Goal: Task Accomplishment & Management: Complete application form

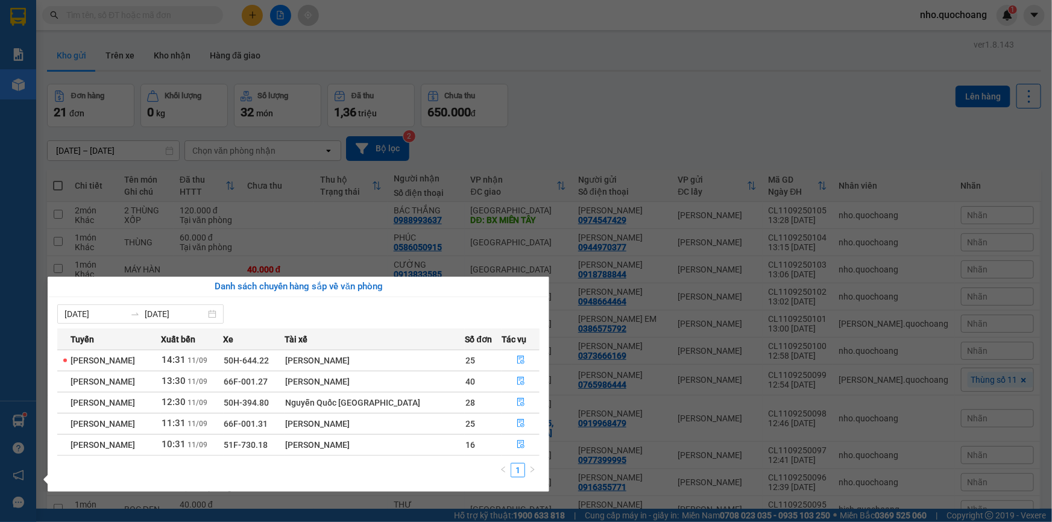
click at [712, 136] on section "Kết quả tìm kiếm ( 0 ) Bộ lọc No Data nho.quochoang 1 Báo cáo Báo cáo dòng tiền…" at bounding box center [526, 261] width 1052 height 522
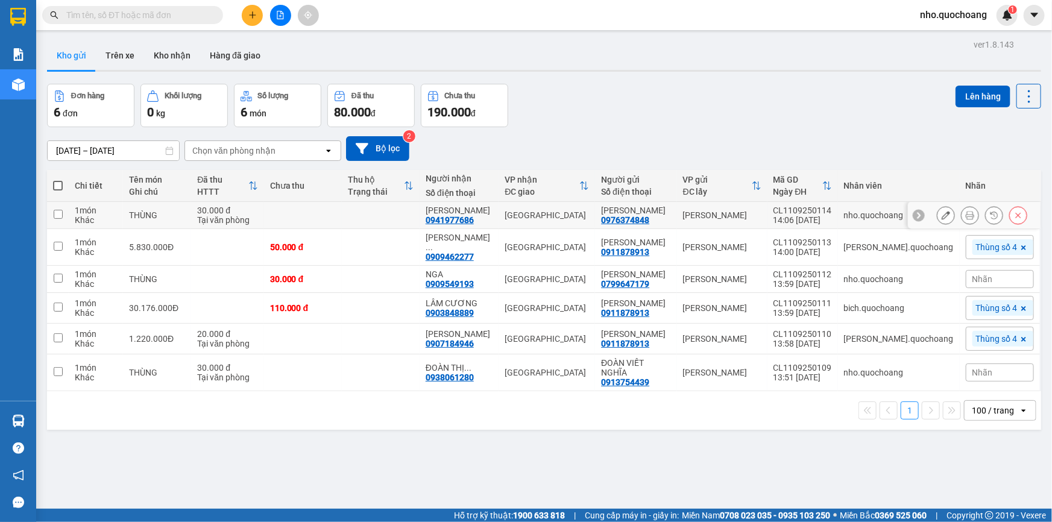
click at [942, 220] on icon at bounding box center [946, 215] width 8 height 8
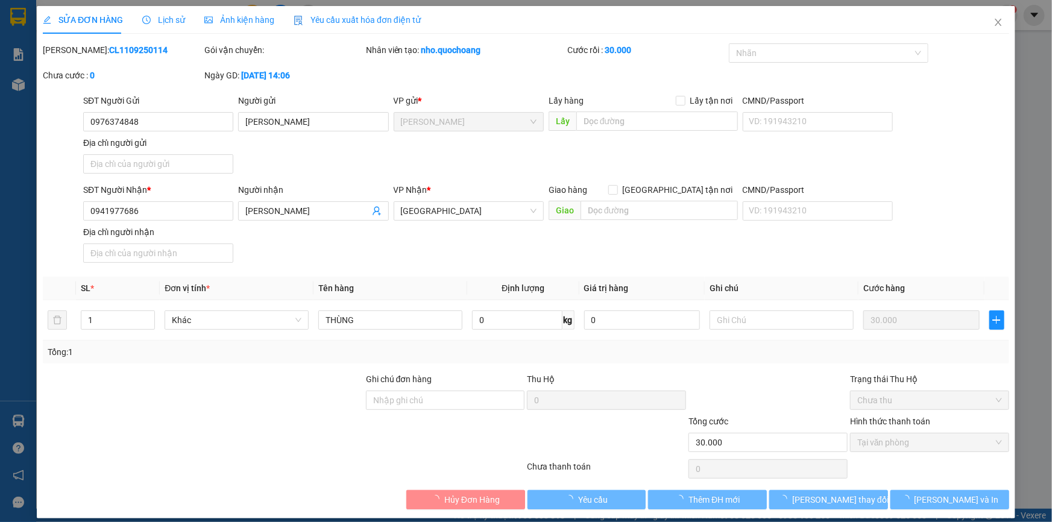
type input "0976374848"
type input "TRẦN BÌNH HOÀNG"
type input "0941977686"
type input "ĐINH THỊ MAI"
type input "30.000"
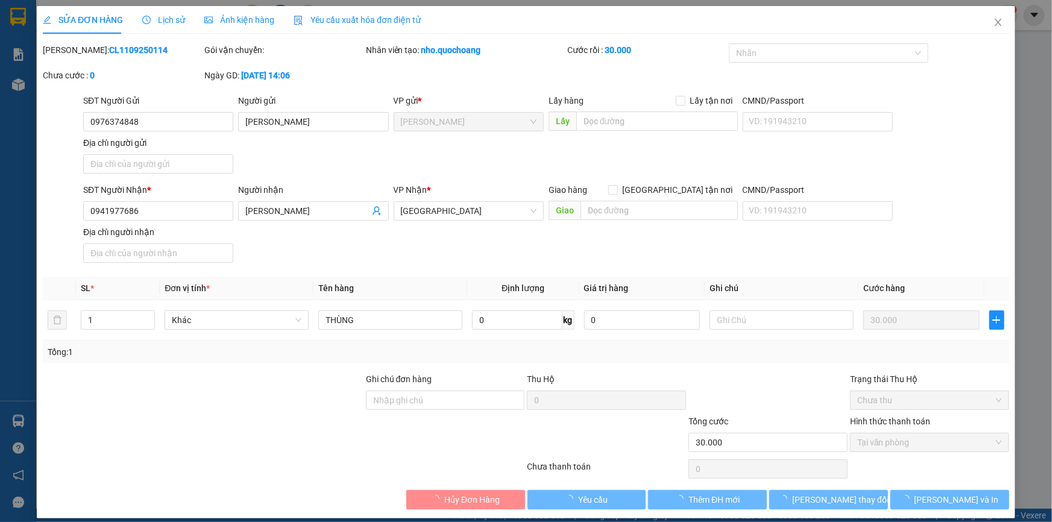
type input "0"
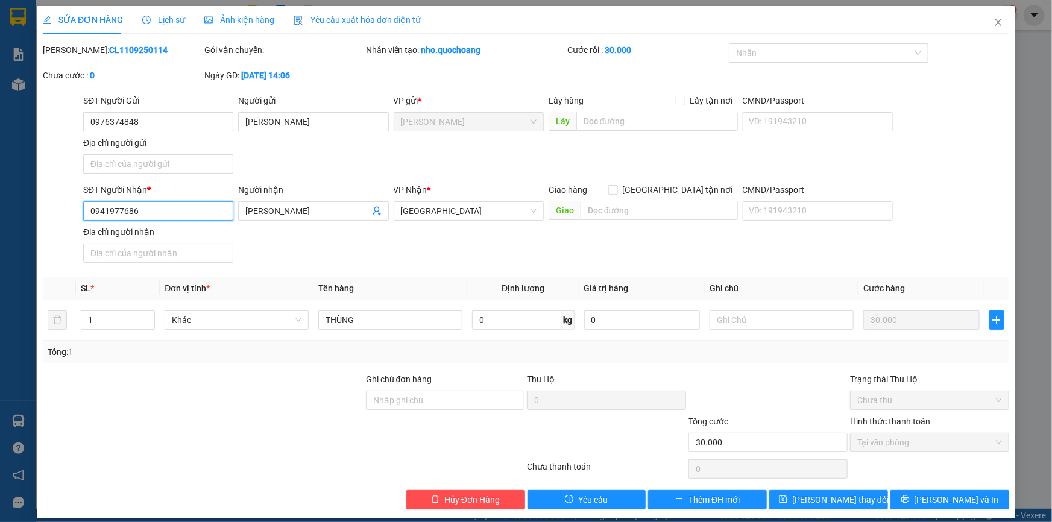
drag, startPoint x: 173, startPoint y: 201, endPoint x: 170, endPoint y: 207, distance: 7.3
click at [172, 201] on input "0941977686" at bounding box center [158, 210] width 150 height 19
click at [170, 208] on input "0941977686" at bounding box center [158, 210] width 150 height 19
click at [994, 23] on icon "close" at bounding box center [999, 22] width 10 height 10
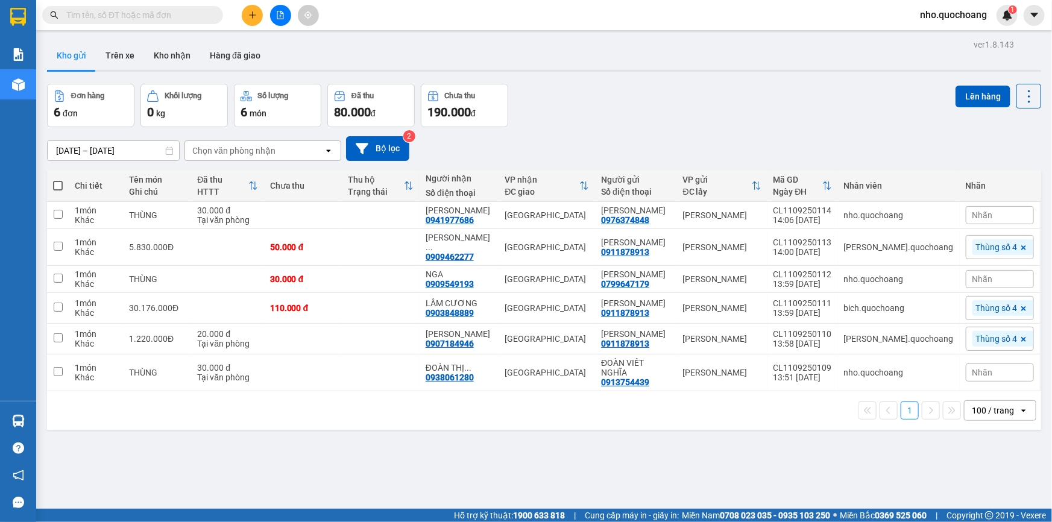
click at [142, 15] on input "text" at bounding box center [137, 14] width 142 height 13
paste input "0941977686"
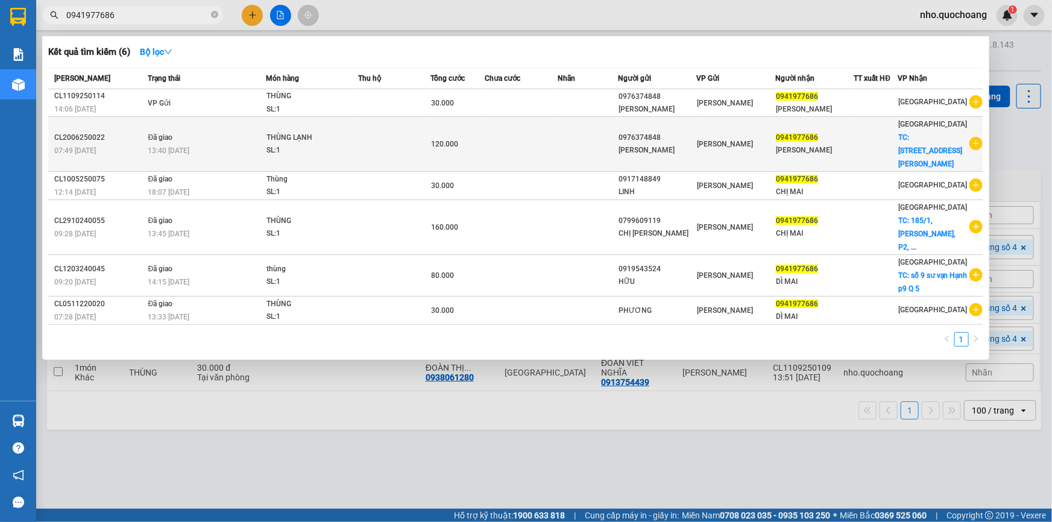
type input "0941977686"
click at [557, 154] on td at bounding box center [521, 144] width 72 height 55
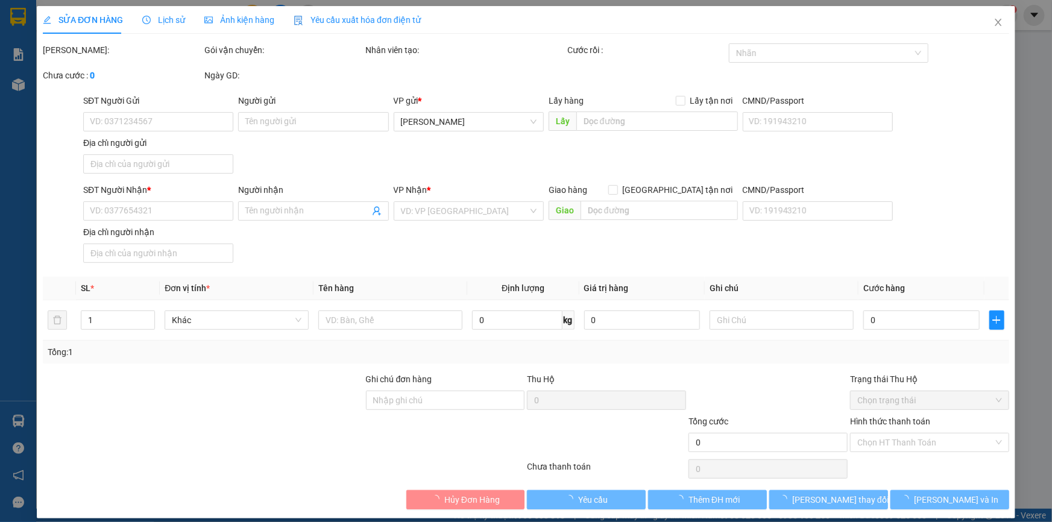
type input "0976374848"
type input "TRẦN BÌNH HOÀNG"
type input "228, P1, TP CAO LÃNH , ĐỒNG THÁP"
type input "0941977686"
type input "ĐINH THỊ MAI"
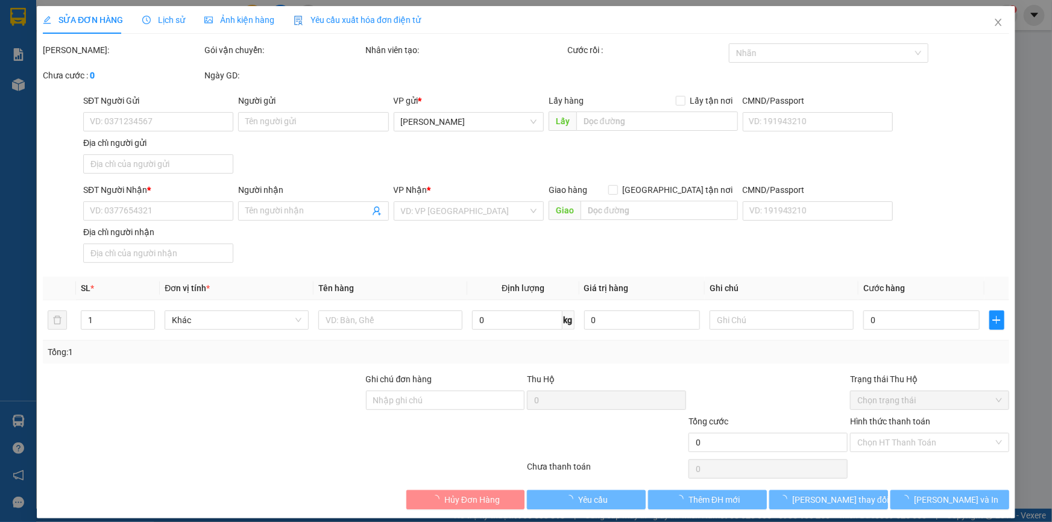
checkbox input "true"
type input "185/1, NGUYỄN VĂN CỪ,P2,Q5"
type input "120.000"
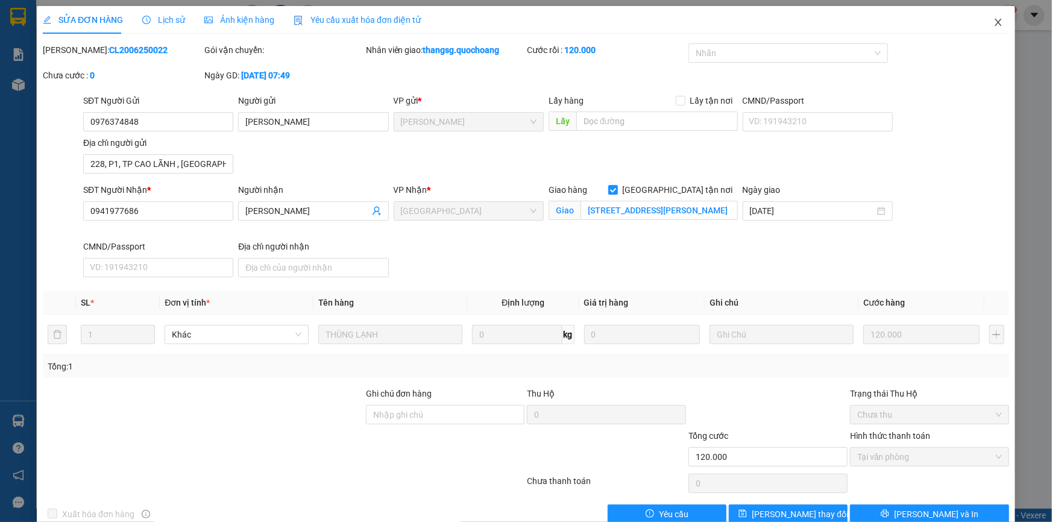
click at [994, 24] on icon "close" at bounding box center [999, 22] width 10 height 10
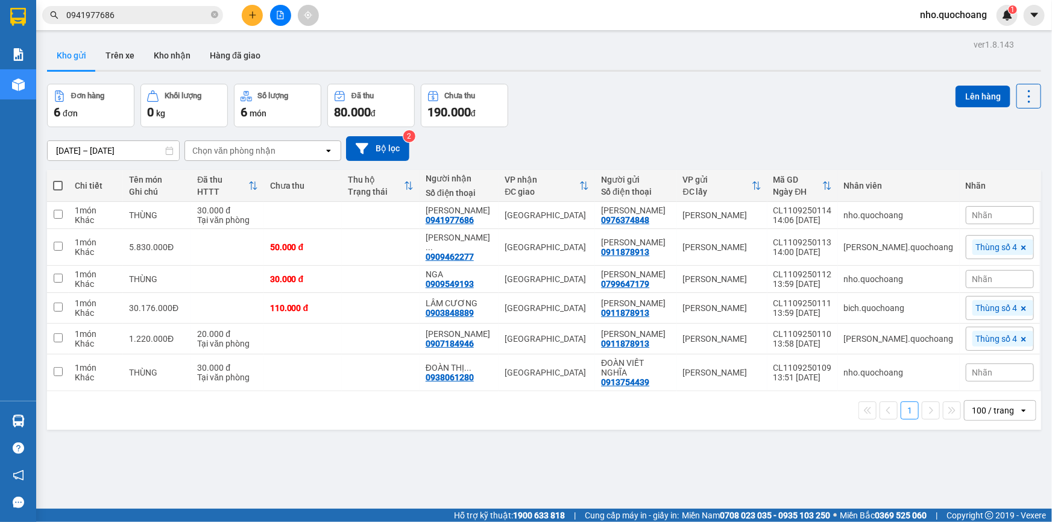
click at [163, 17] on input "0941977686" at bounding box center [137, 14] width 142 height 13
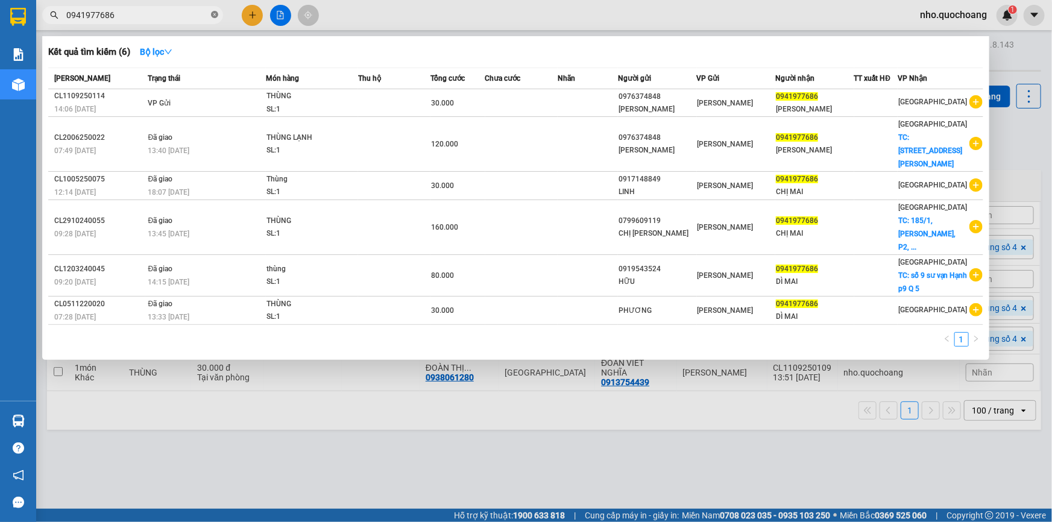
drag, startPoint x: 217, startPoint y: 20, endPoint x: 218, endPoint y: 7, distance: 12.7
click at [217, 19] on span at bounding box center [214, 15] width 7 height 11
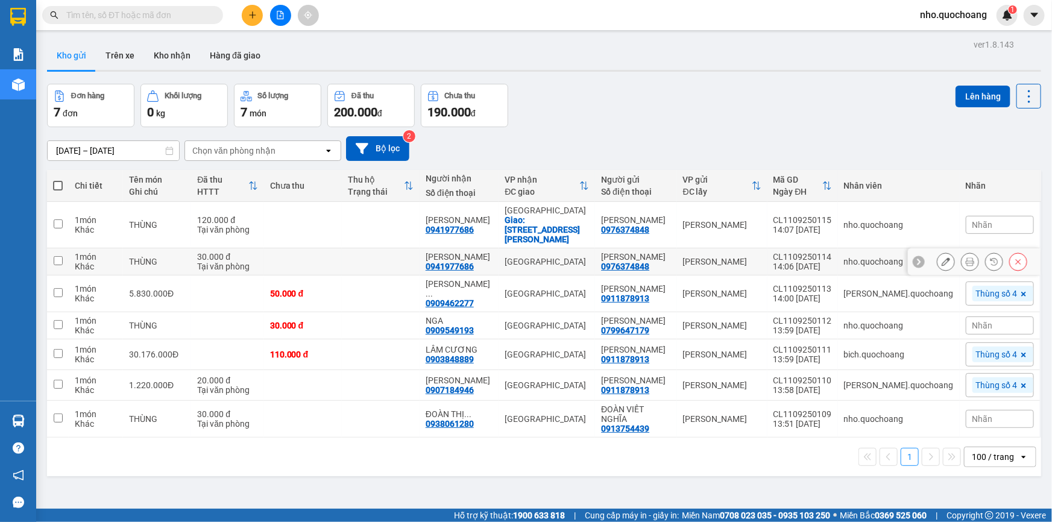
click at [1014, 257] on icon at bounding box center [1018, 261] width 8 height 8
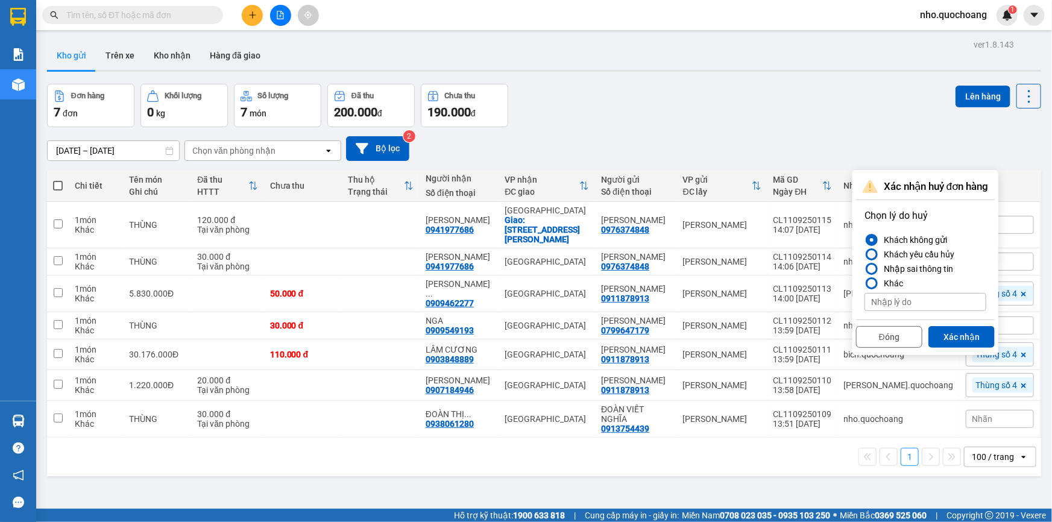
click at [874, 258] on div at bounding box center [872, 254] width 12 height 12
click at [865, 254] on input "Khách yêu cầu hủy" at bounding box center [865, 254] width 0 height 0
click at [949, 334] on button "Xác nhận" at bounding box center [962, 337] width 66 height 22
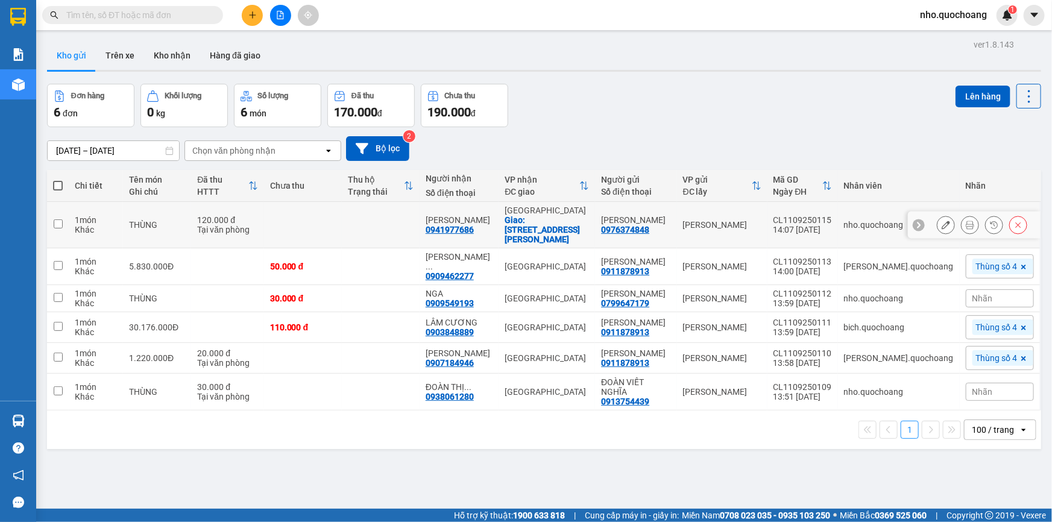
click at [966, 223] on icon at bounding box center [970, 225] width 8 height 8
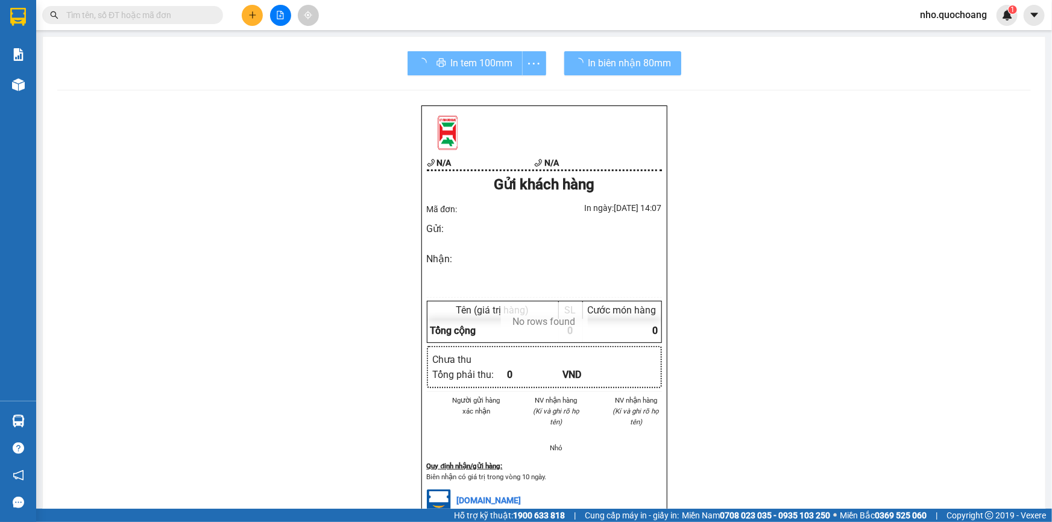
click at [476, 62] on div "In tem 100mm" at bounding box center [477, 63] width 139 height 24
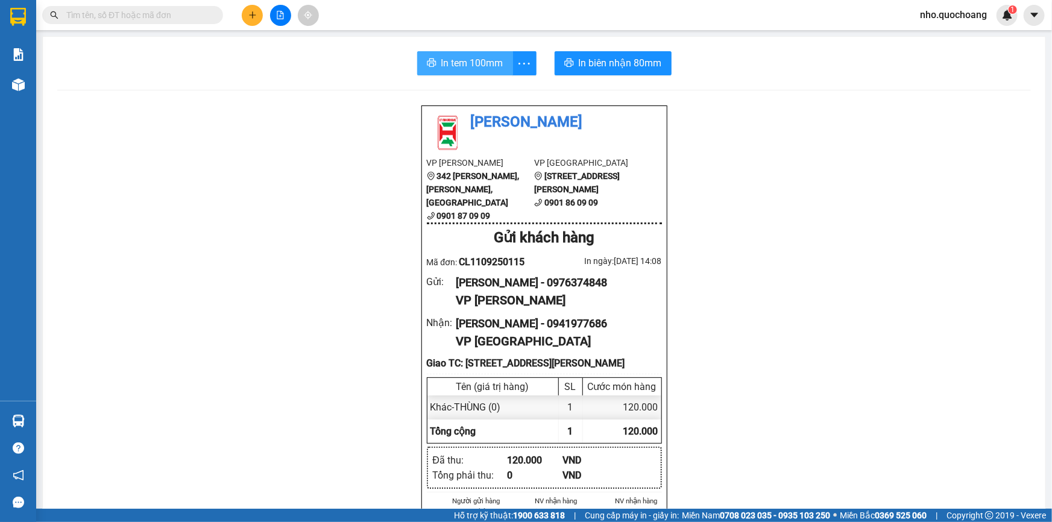
click at [458, 58] on span "In tem 100mm" at bounding box center [472, 62] width 62 height 15
click at [476, 64] on span "In tem 100mm" at bounding box center [472, 62] width 62 height 15
click at [443, 62] on span "In tem 100mm" at bounding box center [472, 62] width 62 height 15
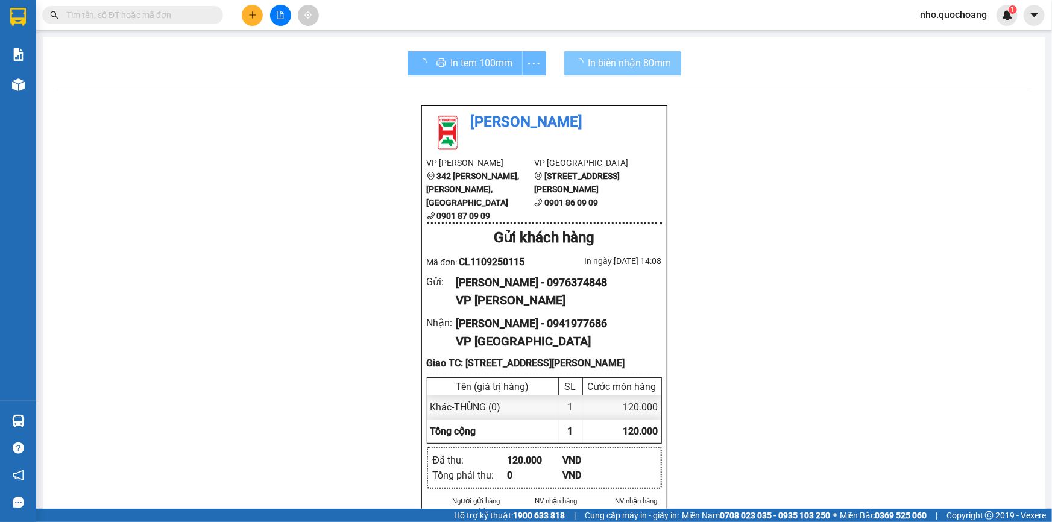
click at [608, 62] on span "In biên nhận 80mm" at bounding box center [630, 62] width 83 height 15
click at [602, 69] on span "In biên nhận 80mm" at bounding box center [630, 62] width 83 height 15
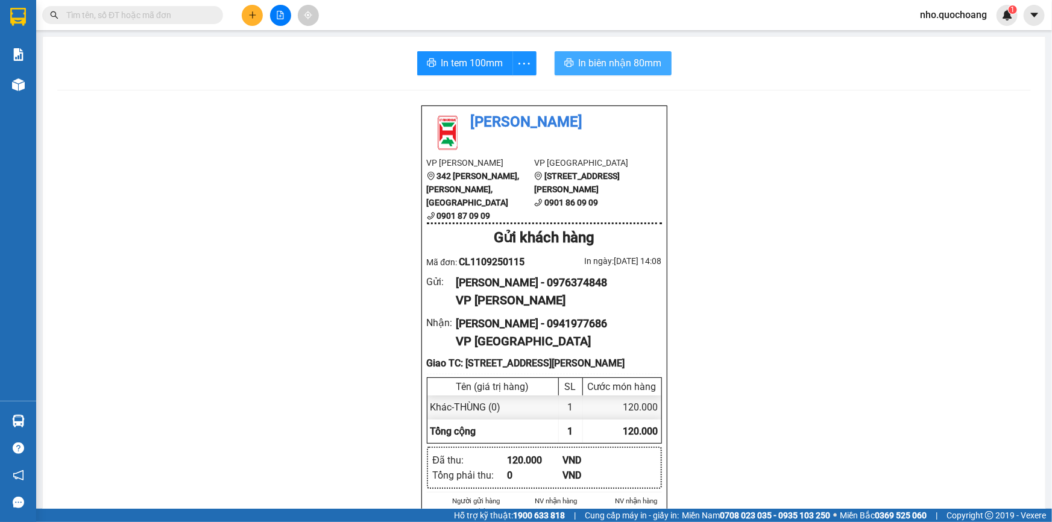
click at [611, 63] on span "In biên nhận 80mm" at bounding box center [620, 62] width 83 height 15
click at [169, 7] on span at bounding box center [132, 15] width 181 height 18
click at [153, 18] on input "text" at bounding box center [137, 14] width 142 height 13
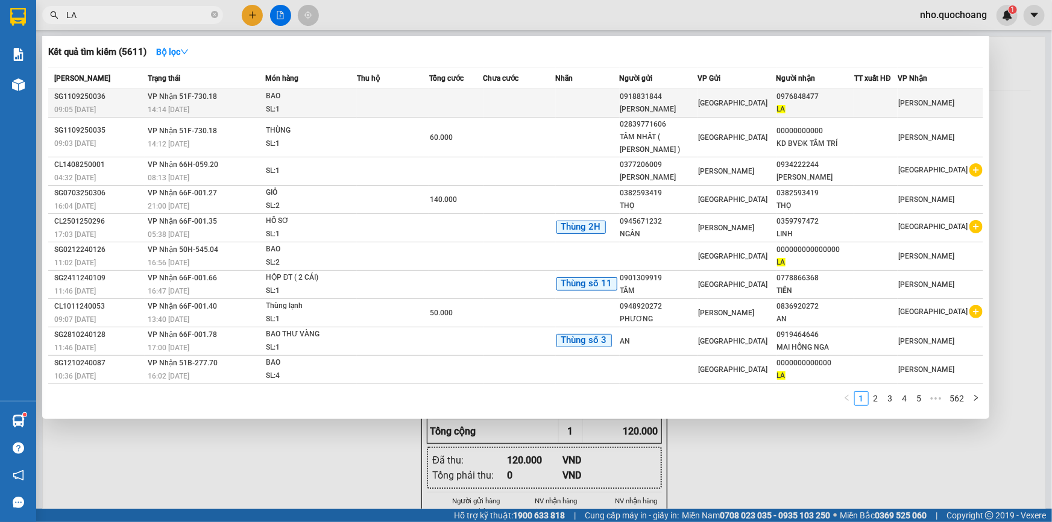
type input "LA"
click at [343, 101] on div "BAO" at bounding box center [311, 96] width 90 height 13
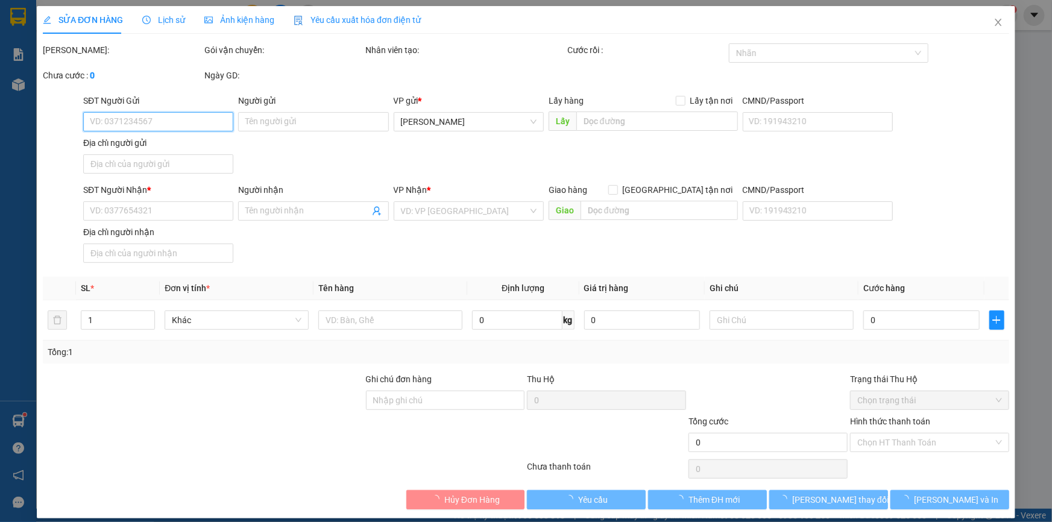
type input "0918831844"
type input "VÕ QUANG VŨ"
type input "HẺM 52 TÂN THỚI NHẤT 5 Q12"
type input "0976848477"
type input "LA"
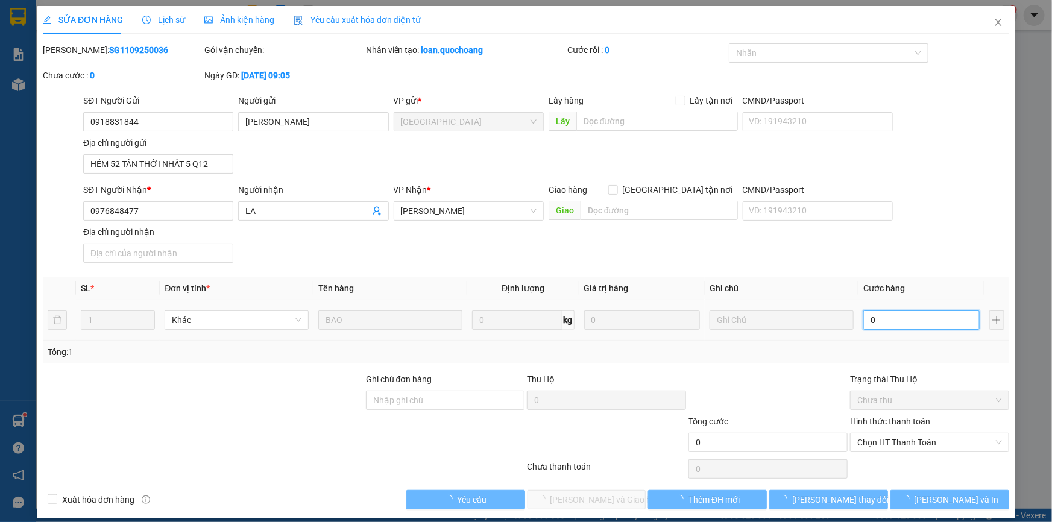
click at [895, 323] on input "0" at bounding box center [922, 320] width 116 height 19
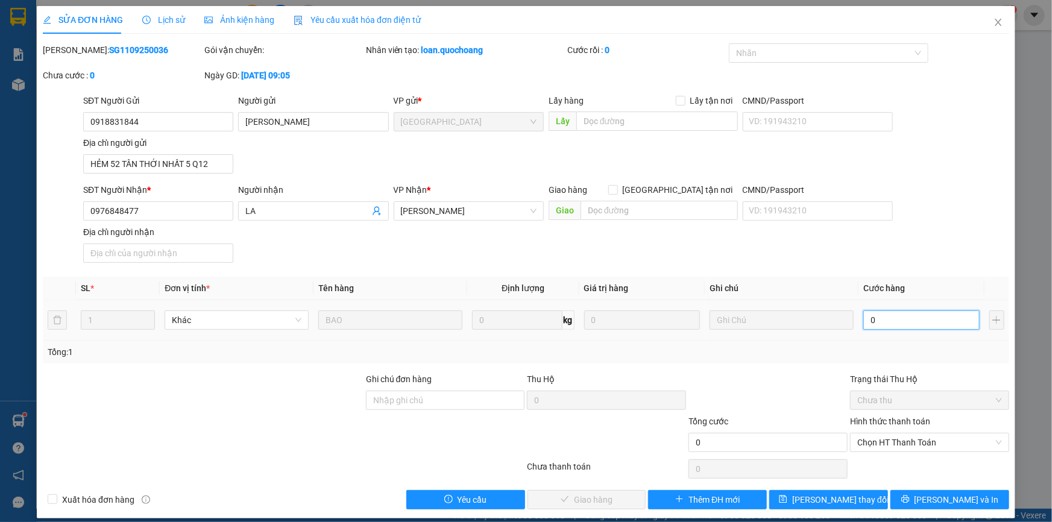
type input "4"
type input "40"
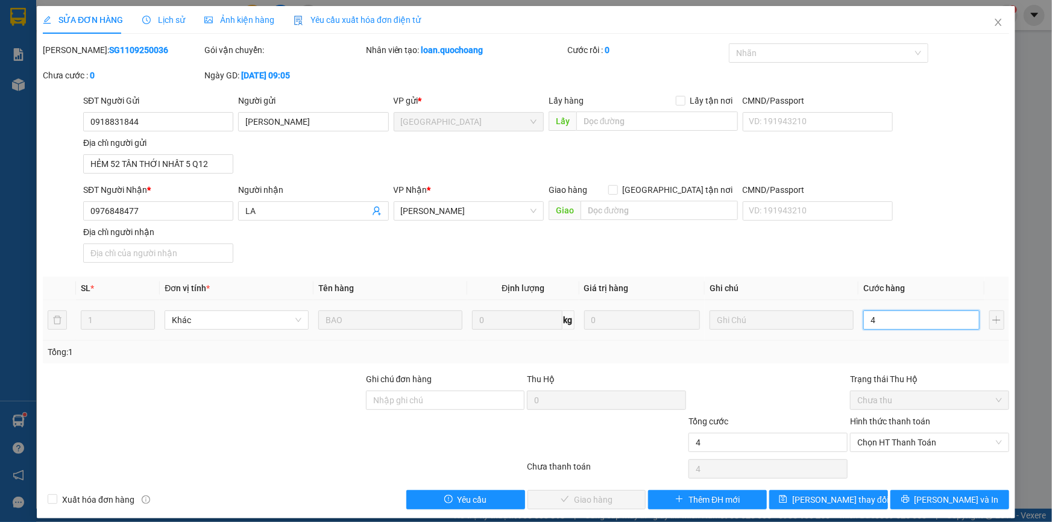
type input "40"
click at [889, 437] on span "Chọn HT Thanh Toán" at bounding box center [930, 443] width 145 height 18
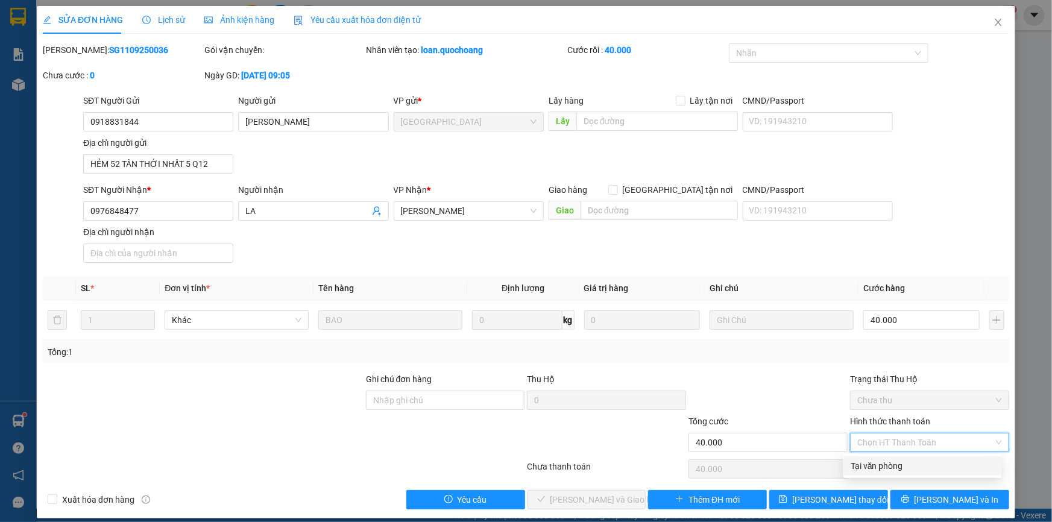
drag, startPoint x: 900, startPoint y: 464, endPoint x: 782, endPoint y: 487, distance: 120.5
click at [897, 464] on div "Tại văn phòng" at bounding box center [923, 466] width 144 height 13
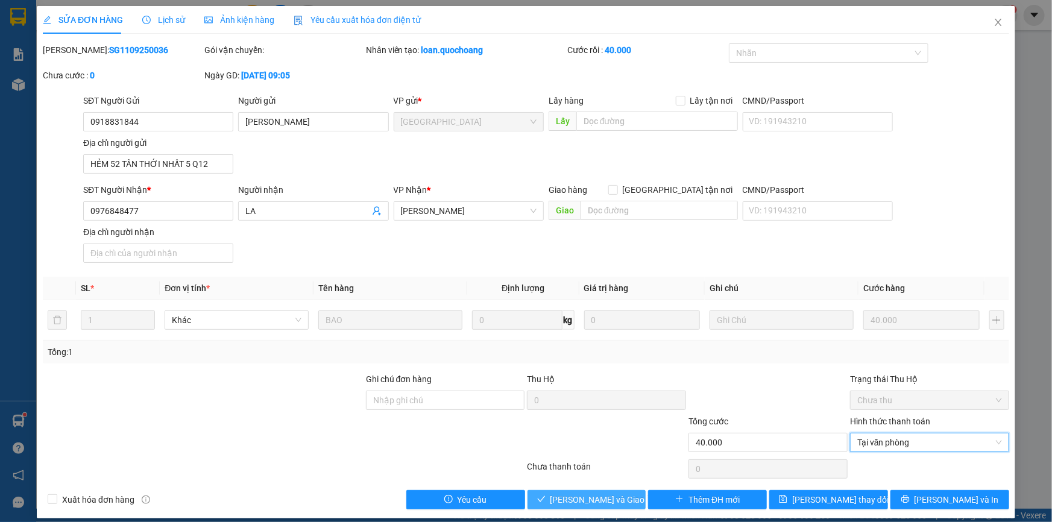
click at [607, 494] on span "Lưu và Giao hàng" at bounding box center [609, 499] width 116 height 13
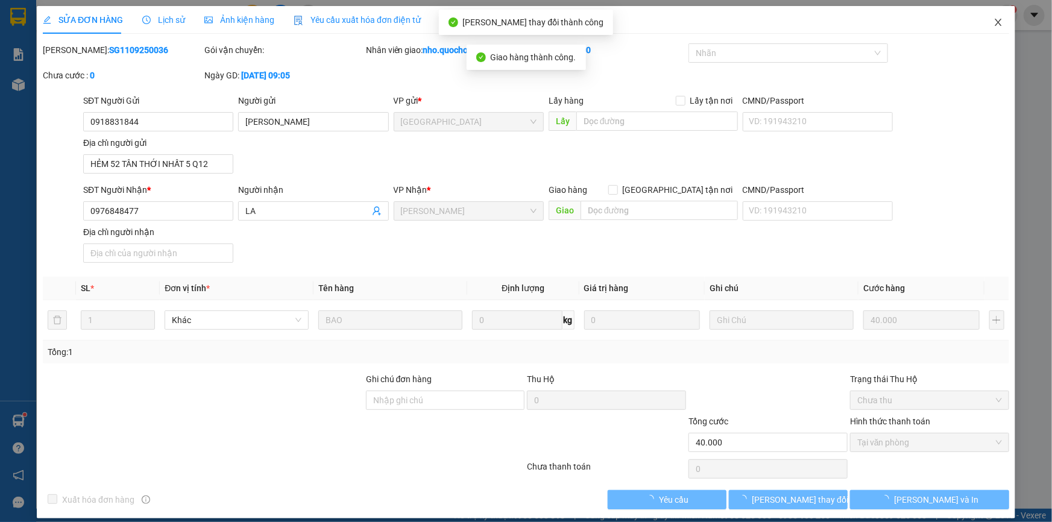
click at [994, 24] on icon "close" at bounding box center [999, 22] width 10 height 10
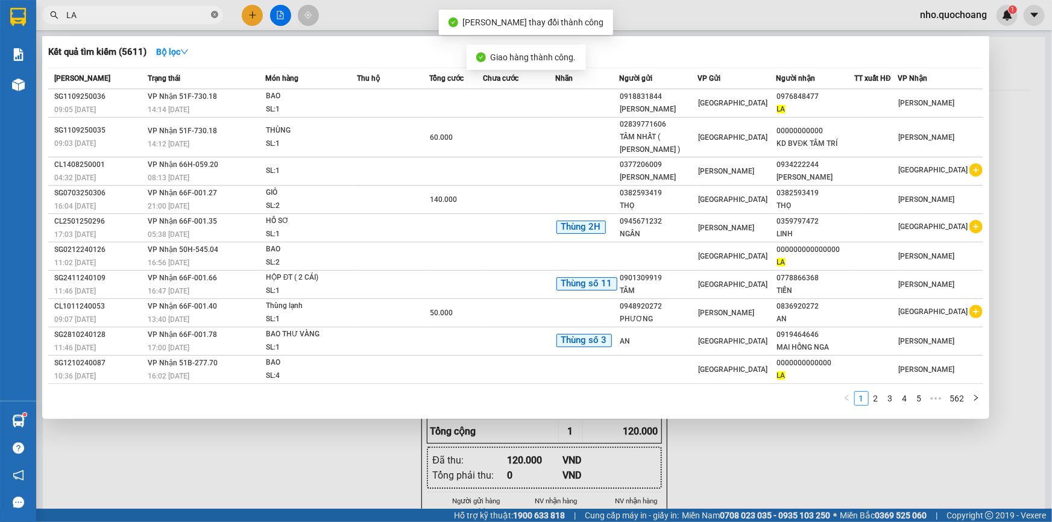
click at [214, 12] on icon "close-circle" at bounding box center [214, 14] width 7 height 7
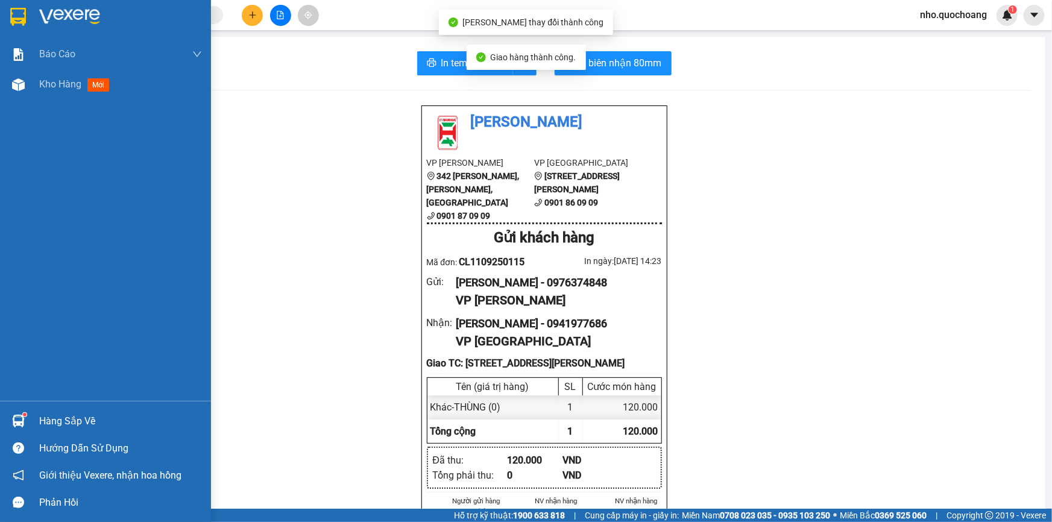
click at [54, 400] on div "Báo cáo Báo cáo dòng tiền (trạm) Doanh số tạo đơn theo VP gửi (trạm) Kho hàng m…" at bounding box center [105, 220] width 211 height 362
click at [54, 413] on div "Hàng sắp về" at bounding box center [120, 421] width 163 height 18
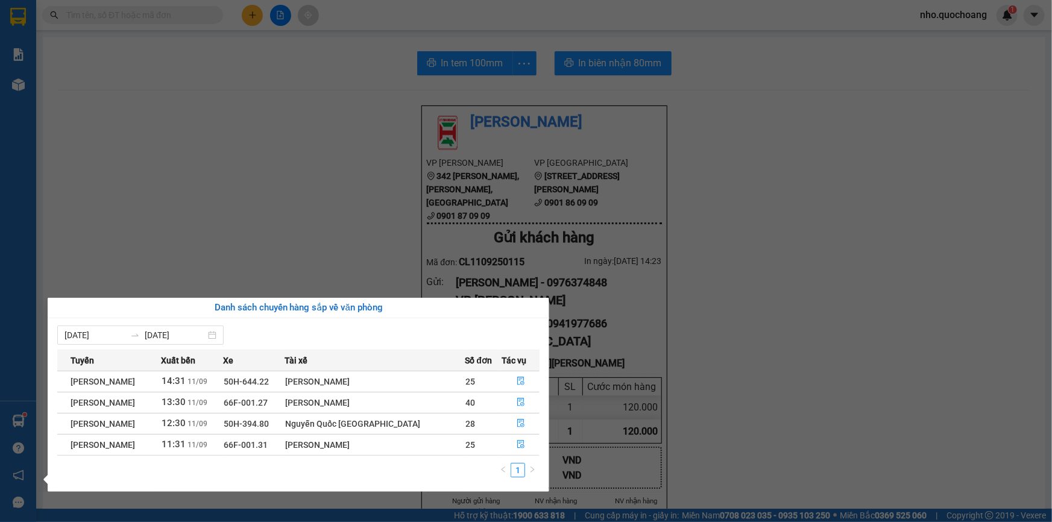
click at [232, 229] on section "Kết quả tìm kiếm ( 5611 ) Bộ lọc Mã ĐH Trạng thái Món hàng Thu hộ Tổng cước Chư…" at bounding box center [526, 261] width 1052 height 522
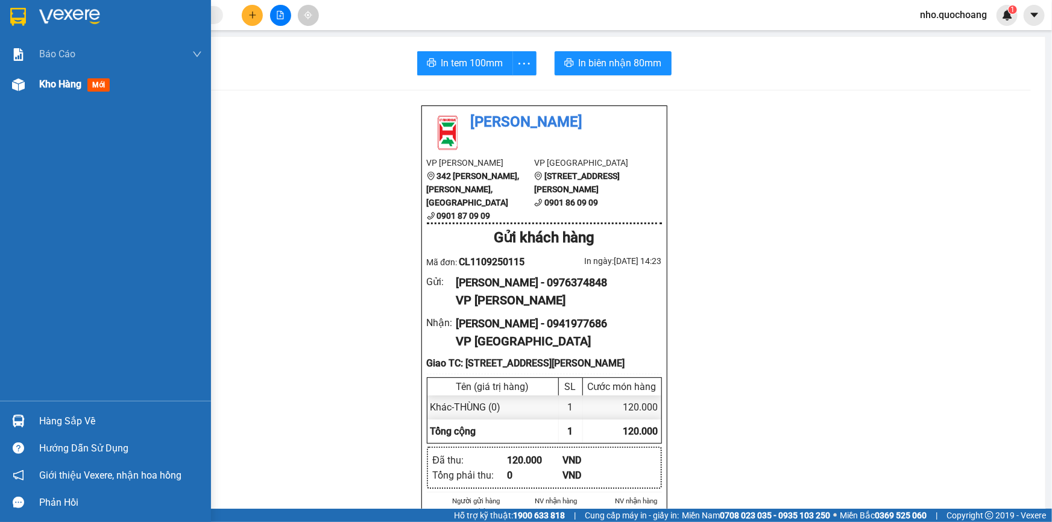
click at [51, 96] on div "Kho hàng mới" at bounding box center [120, 84] width 163 height 30
